Goal: Transaction & Acquisition: Purchase product/service

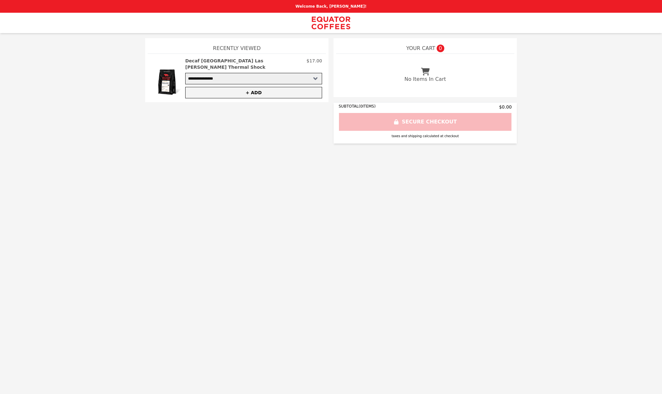
click at [311, 73] on select "**********" at bounding box center [253, 78] width 137 height 11
select select "**********"
click at [185, 73] on select "**********" at bounding box center [253, 78] width 137 height 11
